Goal: Task Accomplishment & Management: Use online tool/utility

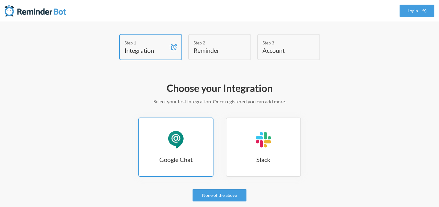
click at [171, 127] on link "Google Chat Google Chat" at bounding box center [175, 146] width 75 height 59
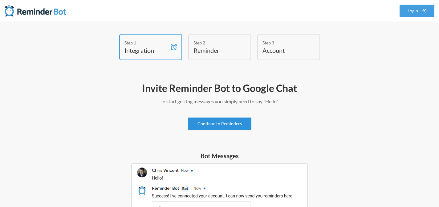
click at [237, 125] on link "Continue to Reminders" at bounding box center [219, 123] width 63 height 12
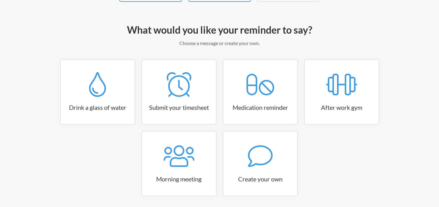
scroll to position [81, 0]
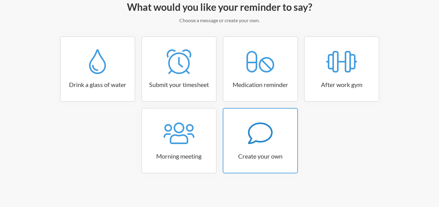
click at [251, 138] on icon at bounding box center [259, 133] width 25 height 22
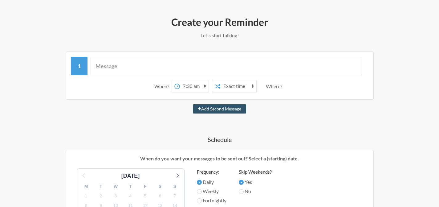
scroll to position [59, 0]
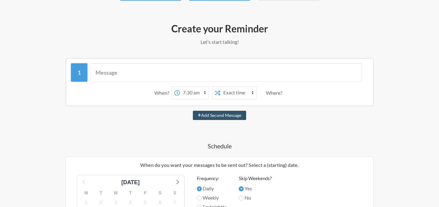
click at [198, 92] on select "12:00 am 12:15 am 12:30 am 12:45 am 1:00 am 1:15 am 1:30 am 1:45 am 2:00 am 2:1…" at bounding box center [194, 92] width 29 height 12
select select "09:15:00"
click at [180, 86] on select "12:00 am 12:15 am 12:30 am 12:45 am 1:00 am 1:15 am 1:30 am 1:45 am 2:00 am 2:1…" at bounding box center [194, 92] width 29 height 12
click at [240, 94] on select "Exact time Random time" at bounding box center [238, 92] width 36 height 12
click at [278, 93] on div "Where?" at bounding box center [275, 92] width 19 height 13
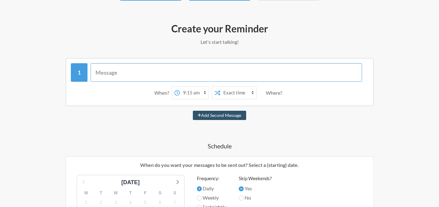
click at [180, 67] on input "text" at bounding box center [225, 72] width 271 height 18
type input "y"
type input "今"
type input "今日會安排什麼工作 ？"
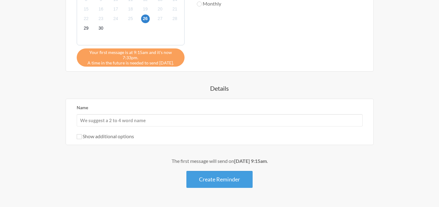
scroll to position [272, 0]
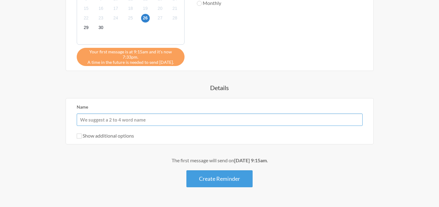
click at [193, 113] on input "Name" at bounding box center [220, 119] width 286 height 12
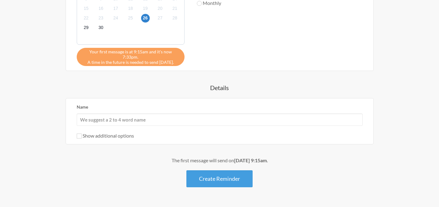
click at [230, 133] on div "Show additional options" at bounding box center [220, 135] width 286 height 7
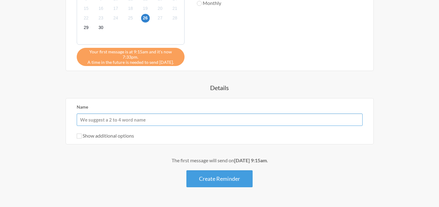
click at [213, 117] on input "Name" at bounding box center [220, 119] width 286 height 12
type input "Regular task"
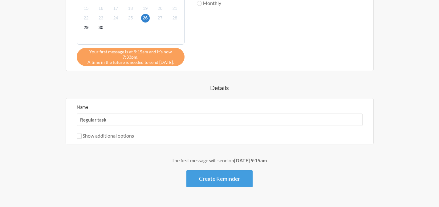
click at [211, 132] on div "Show additional options" at bounding box center [220, 135] width 286 height 7
click at [90, 135] on div "Name Regular task Show additional options Hide this reminder from calendars Sto…" at bounding box center [220, 121] width 308 height 46
click at [91, 132] on label "Show additional options" at bounding box center [105, 135] width 57 height 6
click at [82, 133] on input "Show additional options" at bounding box center [79, 135] width 5 height 5
checkbox input "true"
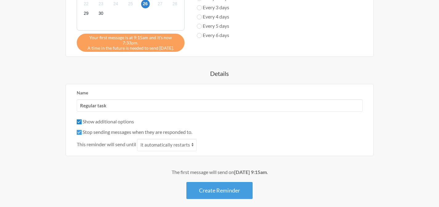
scroll to position [290, 0]
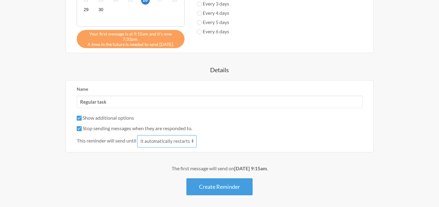
click at [171, 140] on select "it automatically restarts it is replied to" at bounding box center [166, 141] width 59 height 12
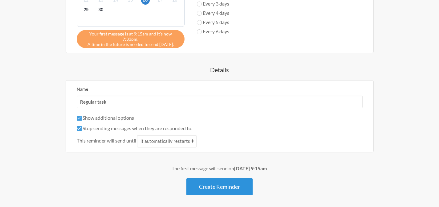
click at [229, 183] on button "Create Reminder" at bounding box center [219, 186] width 66 height 17
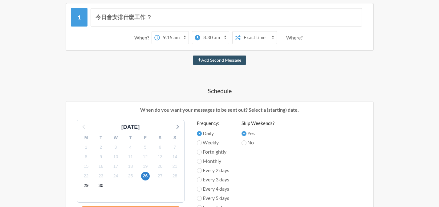
scroll to position [179, 0]
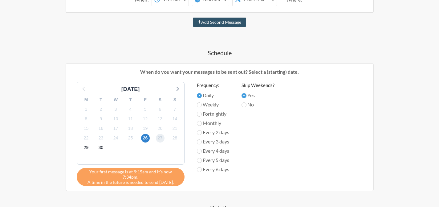
click at [158, 136] on span "27" at bounding box center [160, 138] width 9 height 9
click at [98, 148] on span "30" at bounding box center [101, 147] width 9 height 9
click at [85, 150] on span "29" at bounding box center [86, 147] width 9 height 9
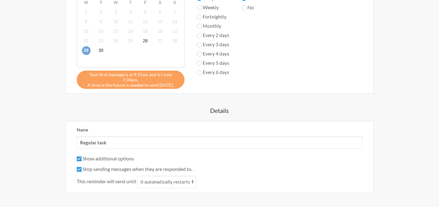
scroll to position [261, 0]
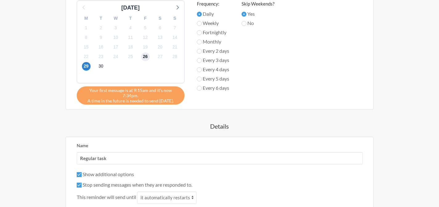
click at [143, 58] on span "26" at bounding box center [145, 56] width 9 height 9
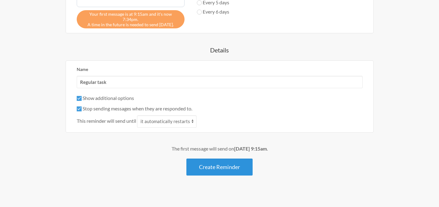
click at [219, 166] on button "Create Reminder" at bounding box center [219, 166] width 66 height 17
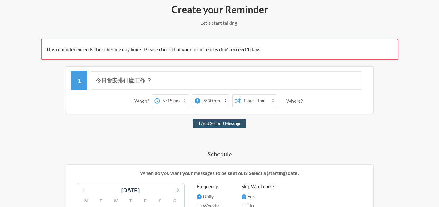
scroll to position [224, 0]
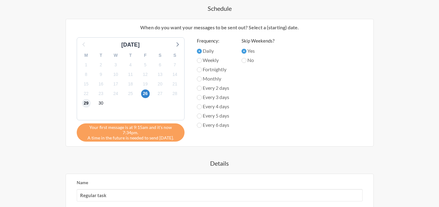
click at [84, 100] on span "29" at bounding box center [86, 103] width 9 height 9
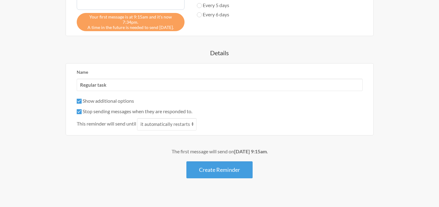
scroll to position [337, 0]
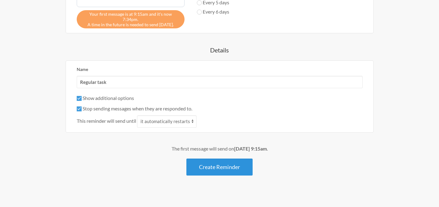
drag, startPoint x: 223, startPoint y: 163, endPoint x: 256, endPoint y: 162, distance: 32.6
click at [223, 163] on button "Create Reminder" at bounding box center [219, 166] width 66 height 17
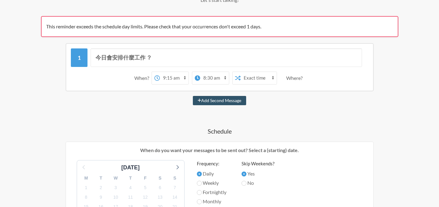
scroll to position [103, 0]
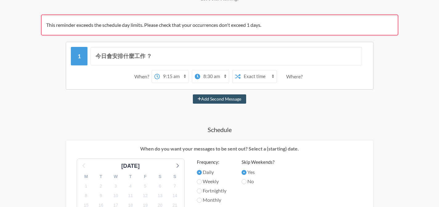
click at [203, 75] on select "12:00 am 12:15 am 12:30 am 12:45 am 1:00 am 1:15 am 1:30 am 1:45 am 2:00 am 2:1…" at bounding box center [214, 76] width 29 height 12
select select "09:30:00"
click at [200, 70] on select "12:00 am 12:15 am 12:30 am 12:45 am 1:00 am 1:15 am 1:30 am 1:45 am 2:00 am 2:1…" at bounding box center [214, 76] width 29 height 12
click at [160, 101] on div "Add Second Message" at bounding box center [219, 98] width 357 height 9
click at [164, 79] on select "12:00 am 12:15 am 12:30 am 12:45 am 1:00 am 1:15 am 1:30 am 1:45 am 2:00 am 2:1…" at bounding box center [174, 76] width 29 height 12
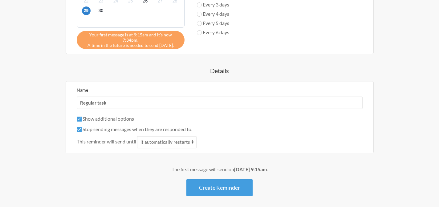
scroll to position [337, 0]
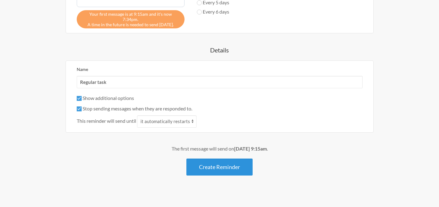
click at [231, 158] on button "Create Reminder" at bounding box center [219, 166] width 66 height 17
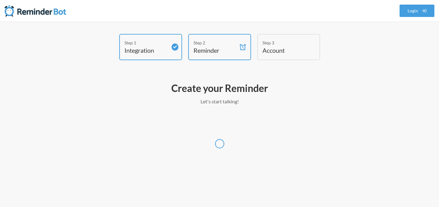
scroll to position [0, 0]
select select "Asia/Hong_Kong"
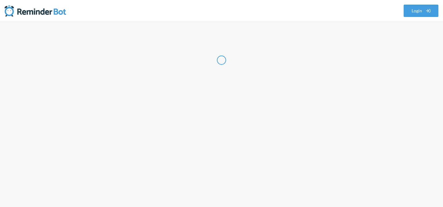
select select "HK"
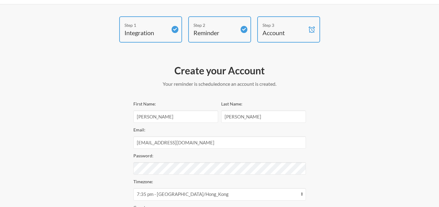
scroll to position [86, 0]
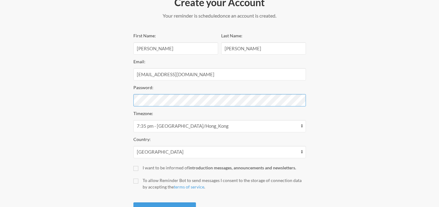
click at [112, 88] on div "Step 1 Integration Step 2 Reminder Step 3 Account Create your Account Your remi…" at bounding box center [219, 85] width 369 height 274
click at [114, 89] on div "Step 1 Integration Step 2 Reminder Step 3 Account Create your Account Your remi…" at bounding box center [219, 85] width 369 height 274
click at [120, 99] on div "Step 1 Integration Step 2 Reminder Step 3 Account Create your Account Your remi…" at bounding box center [219, 85] width 369 height 274
click at [86, 78] on div "Step 1 Integration Step 2 Reminder Step 3 Account Create your Account Your remi…" at bounding box center [219, 85] width 369 height 274
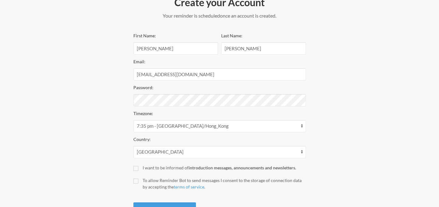
click at [100, 148] on div "Step 1 Integration Step 2 Reminder Step 3 Account Create your Account Your remi…" at bounding box center [219, 85] width 369 height 274
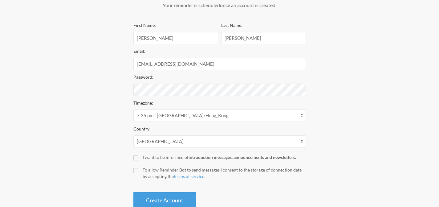
scroll to position [97, 0]
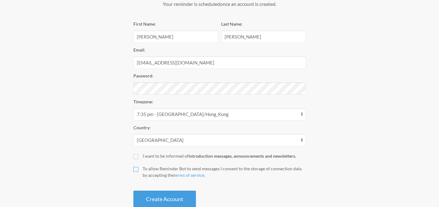
click at [135, 168] on input "To allow Reminder Bot to send messages I consent to the storage of connection d…" at bounding box center [135, 169] width 5 height 5
checkbox input "true"
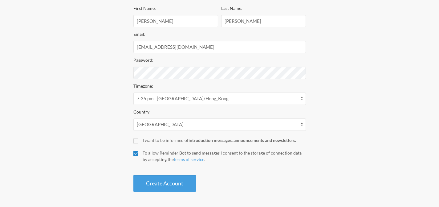
scroll to position [113, 0]
click at [148, 188] on button "Create Account" at bounding box center [164, 183] width 62 height 17
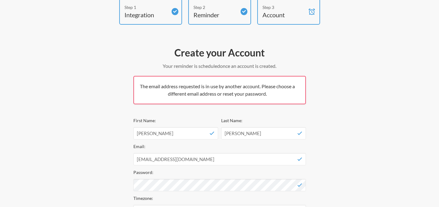
scroll to position [51, 0]
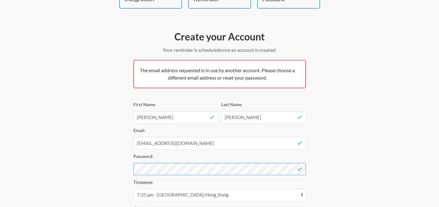
click at [51, 153] on div "Step 1 Integration Step 2 Reminder Step 3 Account Create your Account Your remi…" at bounding box center [219, 136] width 369 height 308
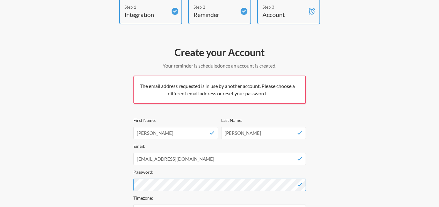
scroll to position [0, 0]
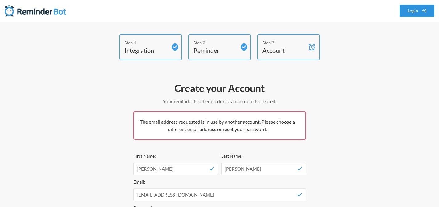
click at [415, 11] on link "Login" at bounding box center [416, 11] width 35 height 12
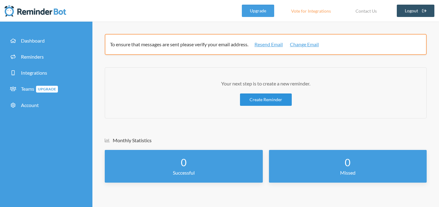
click at [247, 97] on link "Create Reminder" at bounding box center [266, 99] width 52 height 12
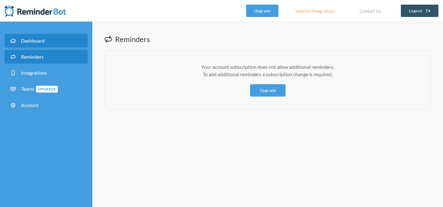
click at [33, 40] on span "Dashboard" at bounding box center [33, 41] width 24 height 6
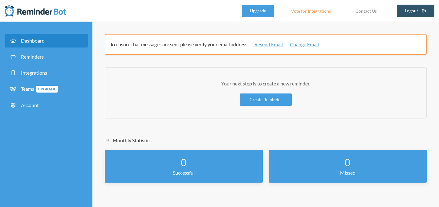
scroll to position [0, 0]
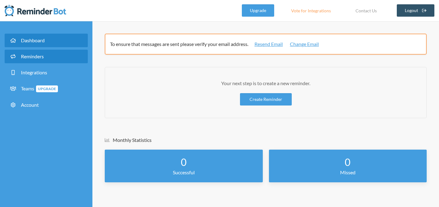
click at [38, 51] on link "Reminders" at bounding box center [46, 57] width 83 height 14
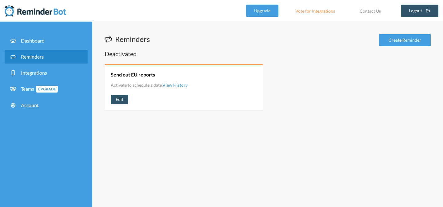
click at [238, 78] on div "Send out EU reports Activate to schedule a date. View History View History Edit" at bounding box center [184, 87] width 159 height 46
click at [122, 104] on div "Send out EU reports Activate to schedule a date. View History View History Edit" at bounding box center [184, 87] width 159 height 46
click at [124, 100] on link "Edit" at bounding box center [120, 98] width 18 height 9
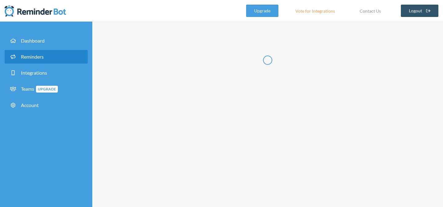
radio input "false"
radio input "true"
type input "Send out EU reports"
select select "08:30:00"
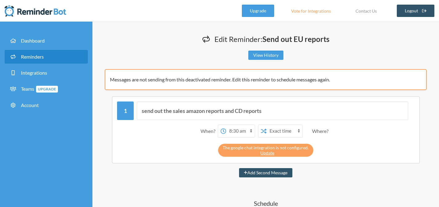
click at [276, 125] on select "Exact time Random time" at bounding box center [284, 131] width 36 height 12
drag, startPoint x: 276, startPoint y: 113, endPoint x: 142, endPoint y: 99, distance: 134.9
click at [142, 99] on div "send out the sales amazon reports and CD reports When? 12:00 am 12:15 am 12:30 …" at bounding box center [266, 129] width 308 height 67
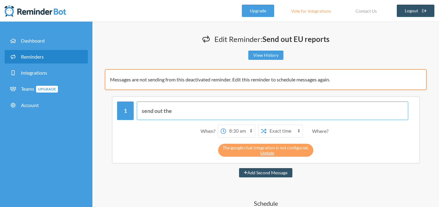
type input "send out the"
click at [254, 50] on div "Edit Reminder: Send out EU reports View History" at bounding box center [266, 48] width 322 height 29
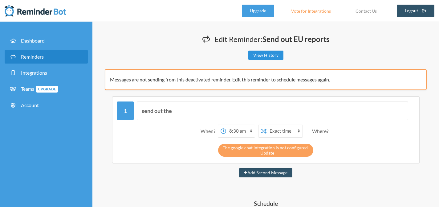
click at [256, 53] on link "View History" at bounding box center [265, 54] width 35 height 9
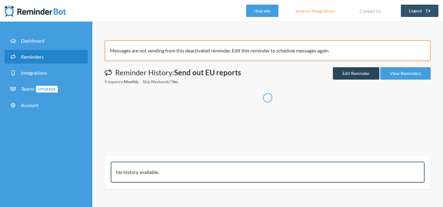
click at [353, 69] on link "Edit Reminder" at bounding box center [356, 73] width 46 height 12
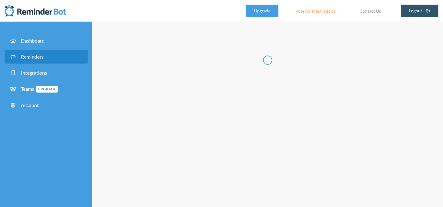
radio input "false"
radio input "true"
type input "Send out EU reports"
select select "08:30:00"
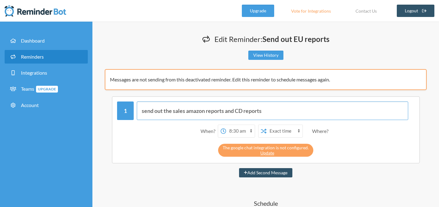
drag, startPoint x: 306, startPoint y: 106, endPoint x: 312, endPoint y: 114, distance: 9.6
click at [312, 114] on input "send out the sales amazon reports and CD reports" at bounding box center [272, 110] width 271 height 18
type input "Give us the next month estimate report"
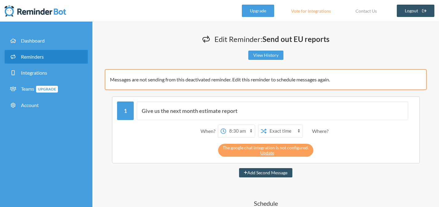
click at [237, 126] on select "12:00 am 12:15 am 12:30 am 12:45 am 1:00 am 1:15 am 1:30 am 1:45 am 2:00 am 2:1…" at bounding box center [240, 131] width 29 height 12
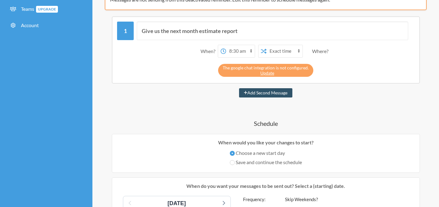
scroll to position [83, 0]
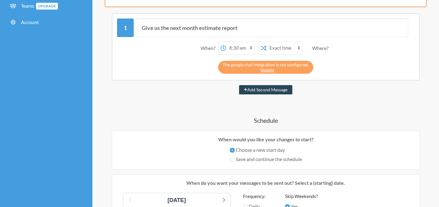
click at [256, 88] on button "Add Second Message" at bounding box center [265, 89] width 53 height 9
select select "09:30:00"
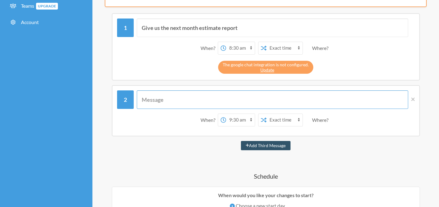
click at [374, 96] on input "text" at bounding box center [272, 99] width 271 height 18
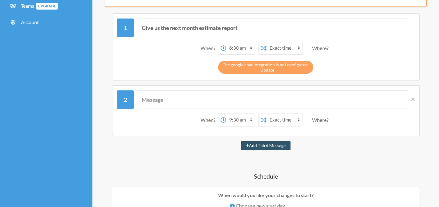
drag, startPoint x: 414, startPoint y: 98, endPoint x: 407, endPoint y: 104, distance: 9.2
click at [414, 98] on icon at bounding box center [412, 99] width 3 height 6
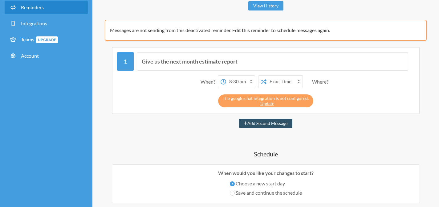
scroll to position [0, 0]
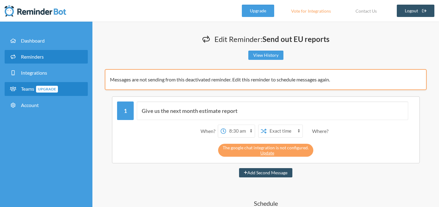
click at [39, 90] on span "Upgrade" at bounding box center [47, 89] width 22 height 7
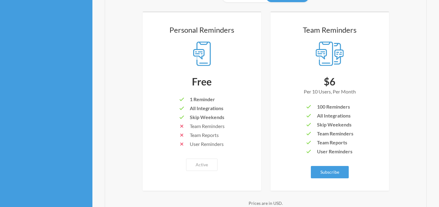
scroll to position [140, 0]
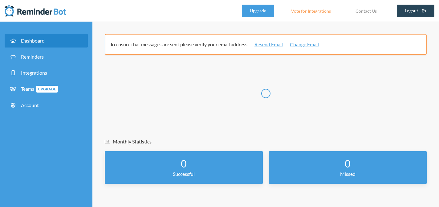
click at [425, 12] on icon at bounding box center [424, 11] width 4 height 4
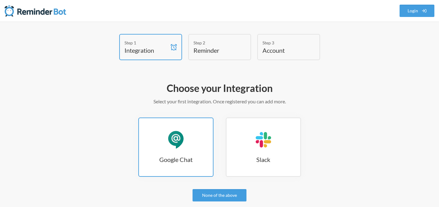
click at [200, 147] on link "Google Chat Google Chat" at bounding box center [175, 146] width 75 height 59
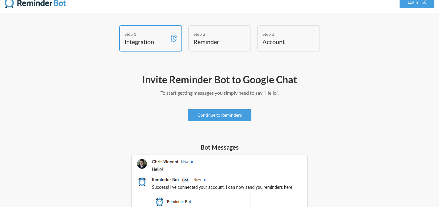
scroll to position [9, 0]
click at [231, 119] on link "Continue to Reminders" at bounding box center [219, 114] width 63 height 12
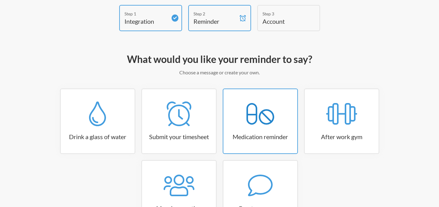
scroll to position [81, 0]
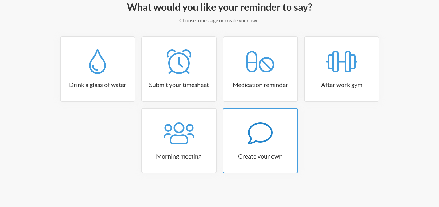
click at [259, 127] on icon at bounding box center [260, 133] width 25 height 25
select select "11:30:00"
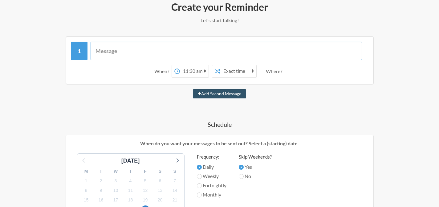
drag, startPoint x: 103, startPoint y: 50, endPoint x: 125, endPoint y: 53, distance: 22.1
click at [103, 50] on input "text" at bounding box center [225, 51] width 271 height 18
type input "今日會安排什麼工作 ？"
click at [300, 122] on h4 "Schedule" at bounding box center [219, 124] width 357 height 9
click at [198, 68] on select "12:00 am 12:15 am 12:30 am 12:45 am 1:00 am 1:15 am 1:30 am 1:45 am 2:00 am 2:1…" at bounding box center [194, 71] width 29 height 12
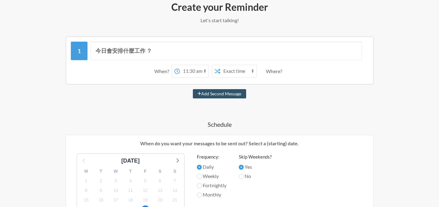
select select "09:30:00"
click at [180, 65] on select "12:00 am 12:15 am 12:30 am 12:45 am 1:00 am 1:15 am 1:30 am 1:45 am 2:00 am 2:1…" at bounding box center [194, 71] width 29 height 12
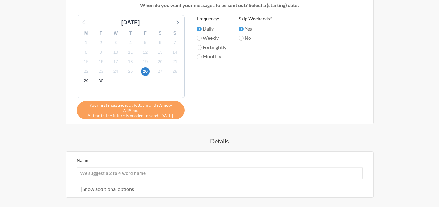
scroll to position [278, 0]
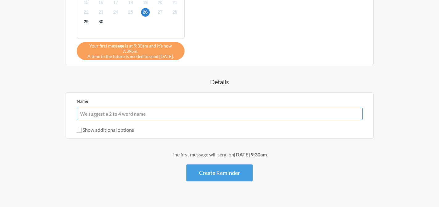
click at [221, 107] on input "Name" at bounding box center [220, 113] width 286 height 12
type input "k"
type input "出貨，其他事項"
click at [117, 126] on label "Show additional options" at bounding box center [105, 129] width 57 height 6
click at [82, 127] on input "Show additional options" at bounding box center [79, 129] width 5 height 5
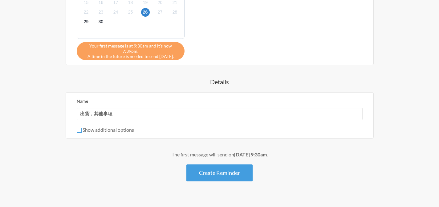
checkbox input "true"
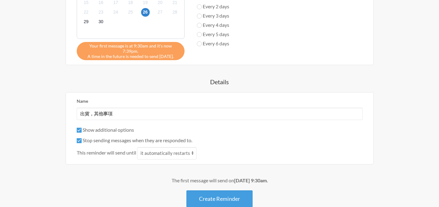
click at [216, 193] on button "Create Reminder" at bounding box center [219, 198] width 66 height 17
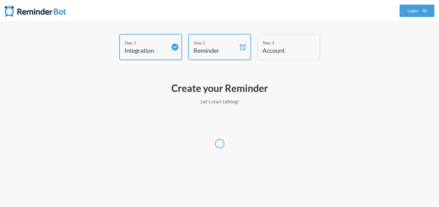
scroll to position [0, 0]
select select "Asia/Hong_Kong"
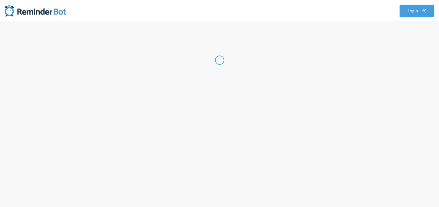
select select "HK"
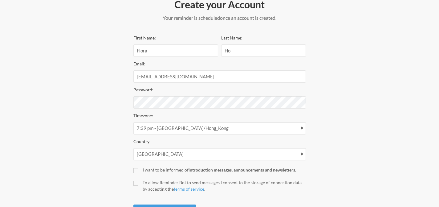
scroll to position [88, 0]
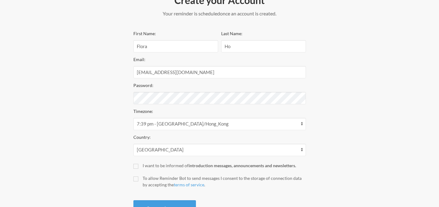
click at [133, 180] on div "Create your Account Your reminder is scheduled and your trial will start once a…" at bounding box center [219, 105] width 185 height 229
click at [139, 177] on label "To allow Reminder Bot to send messages I consent to the storage of connection d…" at bounding box center [219, 181] width 172 height 13
click at [138, 177] on input "To allow Reminder Bot to send messages I consent to the storage of connection d…" at bounding box center [135, 178] width 5 height 5
checkbox input "true"
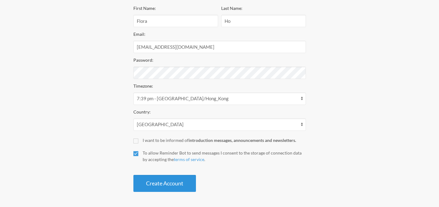
click at [183, 181] on button "Create Account" at bounding box center [164, 183] width 62 height 17
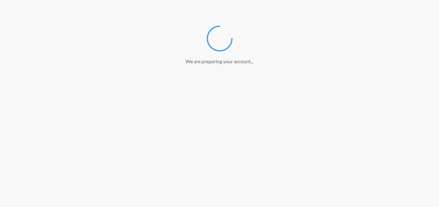
scroll to position [90, 0]
